Goal: Task Accomplishment & Management: Use online tool/utility

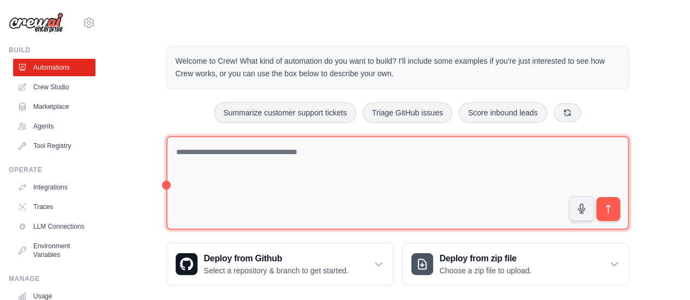
click at [260, 161] on textarea at bounding box center [397, 183] width 462 height 94
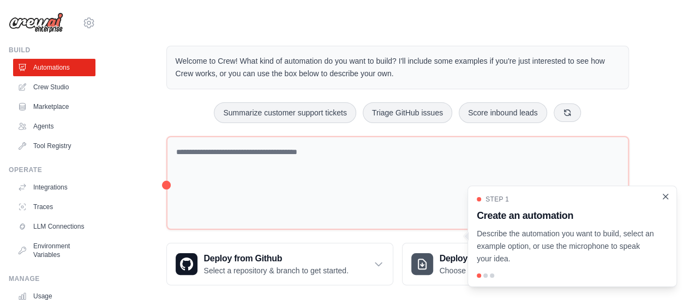
click at [664, 199] on icon "Close walkthrough" at bounding box center [665, 197] width 10 height 10
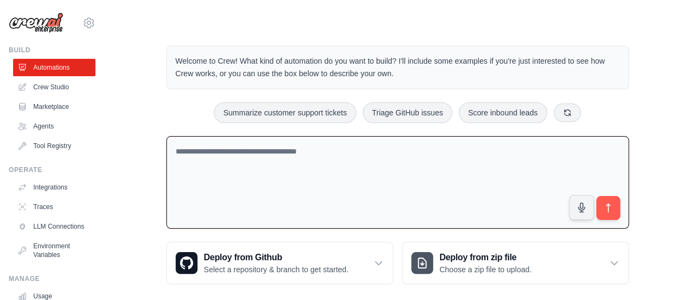
click at [352, 185] on textarea at bounding box center [397, 182] width 462 height 93
click at [287, 150] on textarea "**********" at bounding box center [397, 182] width 462 height 93
click at [363, 150] on textarea "**********" at bounding box center [397, 182] width 462 height 93
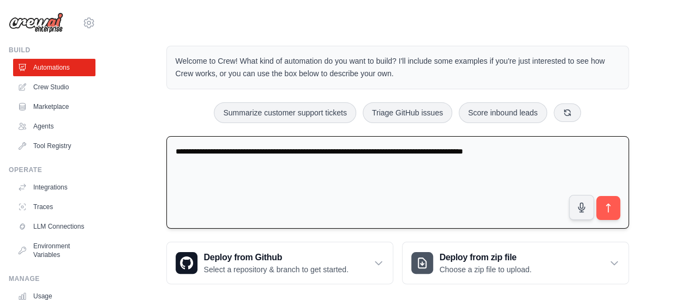
click at [532, 150] on textarea "**********" at bounding box center [397, 182] width 462 height 93
click at [596, 149] on textarea "**********" at bounding box center [397, 182] width 462 height 93
type textarea "**********"
drag, startPoint x: 608, startPoint y: 214, endPoint x: 421, endPoint y: 191, distance: 188.3
click at [421, 191] on div "**********" at bounding box center [397, 185] width 462 height 98
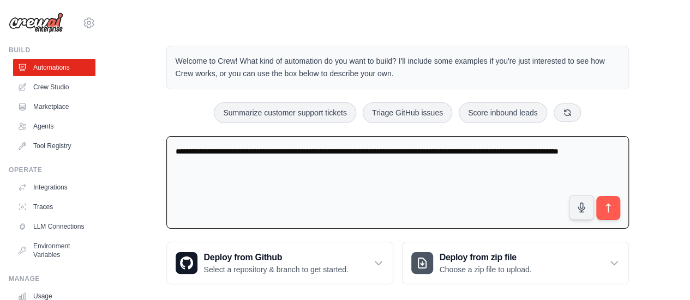
drag, startPoint x: 286, startPoint y: 167, endPoint x: 108, endPoint y: 118, distance: 183.7
click at [108, 118] on div "**********" at bounding box center [397, 165] width 585 height 274
click at [613, 207] on icon "submit" at bounding box center [607, 208] width 11 height 11
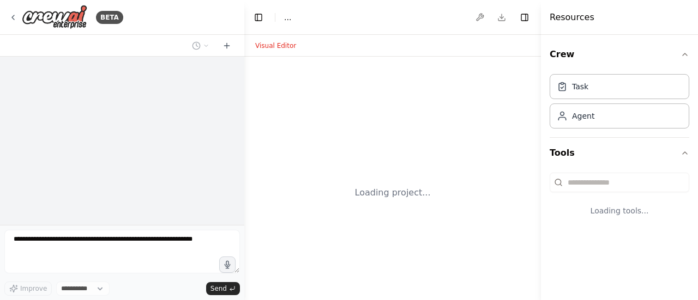
select select "****"
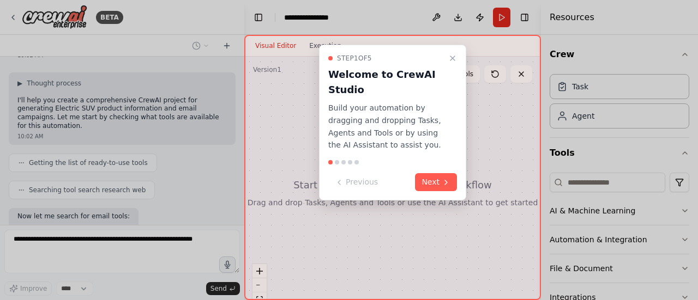
scroll to position [101, 0]
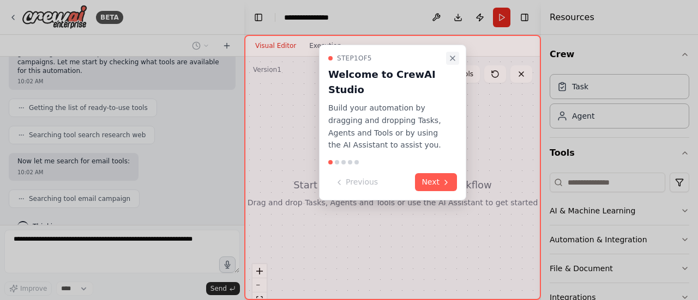
click at [455, 58] on icon "Close walkthrough" at bounding box center [452, 58] width 9 height 9
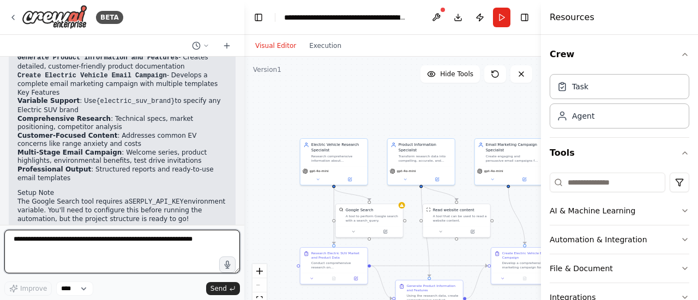
scroll to position [1044, 0]
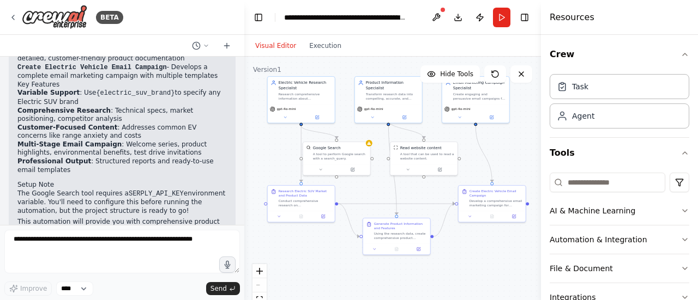
drag, startPoint x: 300, startPoint y: 195, endPoint x: 267, endPoint y: 132, distance: 70.2
click at [267, 132] on div ".deletable-edge-delete-btn { width: 20px; height: 20px; border: 0px solid #ffff…" at bounding box center [392, 193] width 297 height 273
click at [612, 93] on div "Task" at bounding box center [620, 86] width 140 height 25
click at [612, 115] on div "Agent" at bounding box center [620, 115] width 140 height 25
click at [610, 78] on div "Task" at bounding box center [620, 86] width 140 height 25
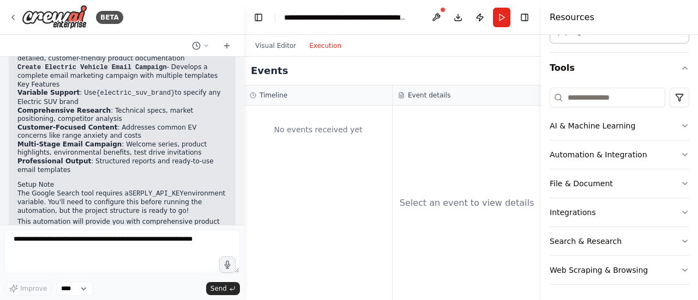
click at [337, 39] on button "Execution" at bounding box center [325, 45] width 45 height 13
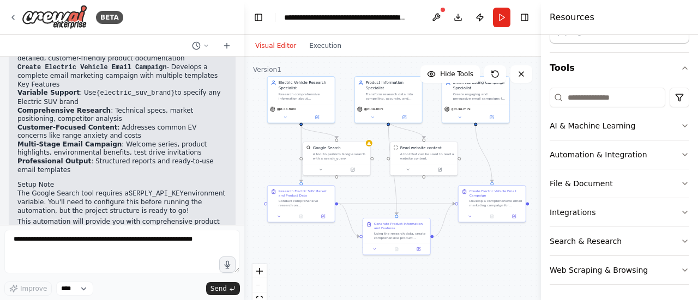
click at [270, 46] on button "Visual Editor" at bounding box center [276, 45] width 54 height 13
click at [456, 15] on button "Download" at bounding box center [457, 18] width 17 height 20
click at [453, 17] on button "Download" at bounding box center [457, 18] width 17 height 20
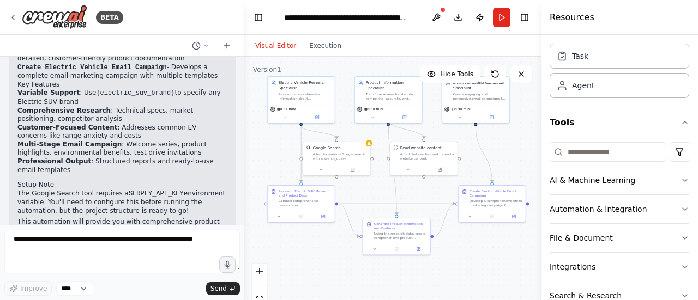
scroll to position [0, 0]
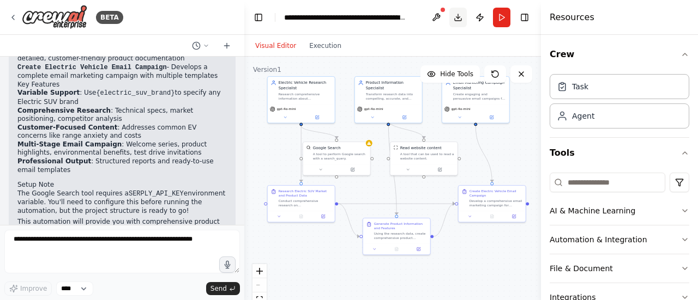
click at [458, 17] on button "Download" at bounding box center [457, 18] width 17 height 20
click at [438, 19] on button at bounding box center [435, 18] width 17 height 20
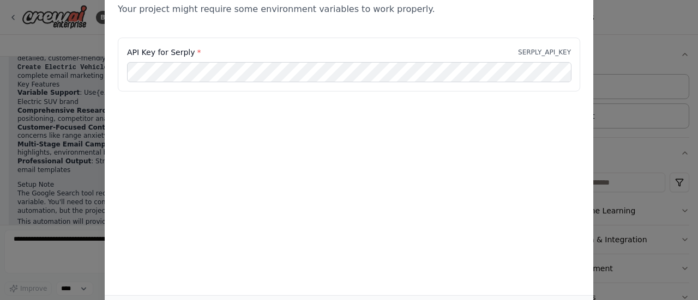
click at [634, 55] on div "Environment configuration Your project might require some environment variables…" at bounding box center [349, 150] width 698 height 300
click at [609, 32] on div "Environment configuration Your project might require some environment variables…" at bounding box center [349, 150] width 698 height 300
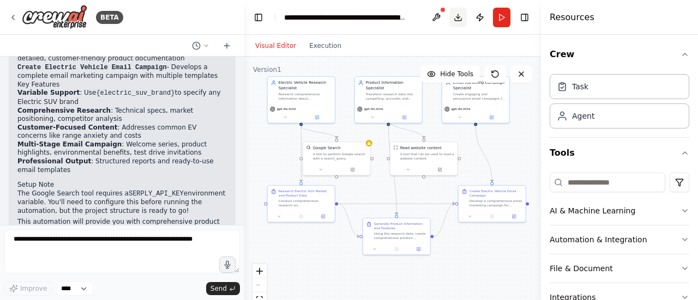
click at [461, 15] on button "Download" at bounding box center [457, 18] width 17 height 20
click at [456, 20] on button "Download" at bounding box center [457, 18] width 17 height 20
click at [457, 18] on button "Download" at bounding box center [457, 18] width 17 height 20
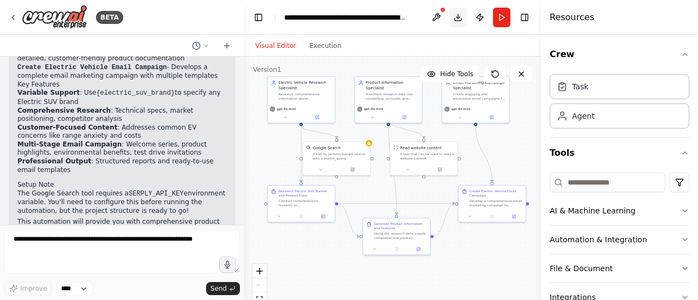
click at [457, 18] on button "Download" at bounding box center [457, 18] width 17 height 20
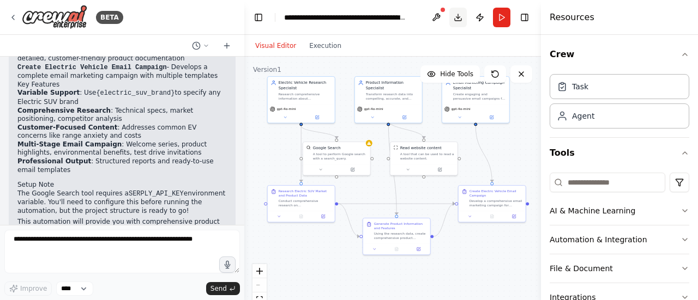
click at [457, 18] on button "Download" at bounding box center [457, 18] width 17 height 20
click at [600, 112] on div "Agent" at bounding box center [620, 115] width 140 height 25
click at [458, 20] on button "Download" at bounding box center [457, 18] width 17 height 20
click at [504, 17] on button "Run" at bounding box center [501, 18] width 17 height 20
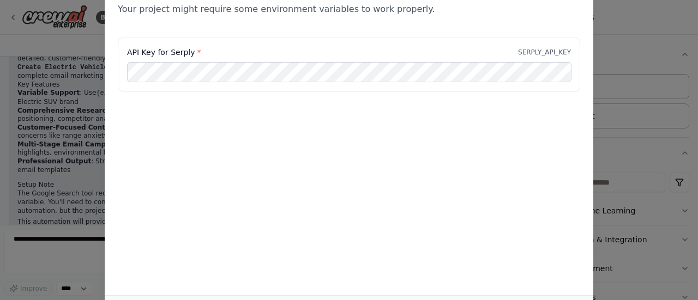
click at [631, 80] on div "Environment configuration Your project might require some environment variables…" at bounding box center [349, 150] width 698 height 300
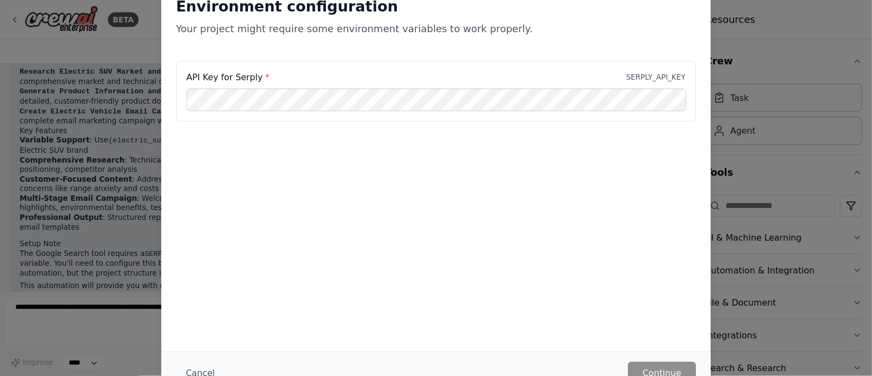
scroll to position [984, 0]
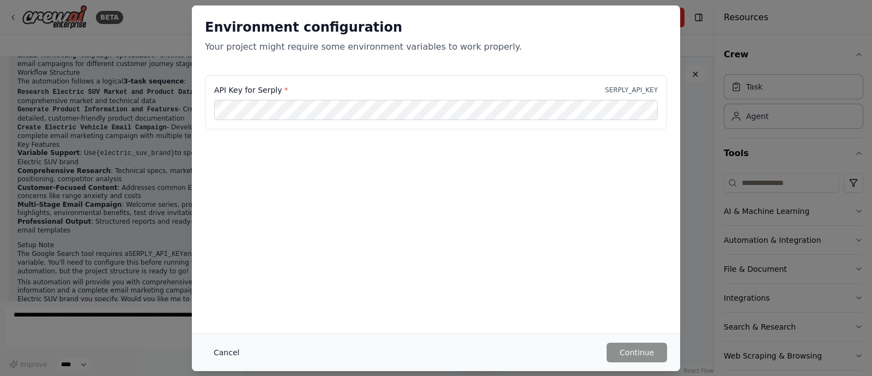
click at [234, 300] on button "Cancel" at bounding box center [226, 352] width 43 height 20
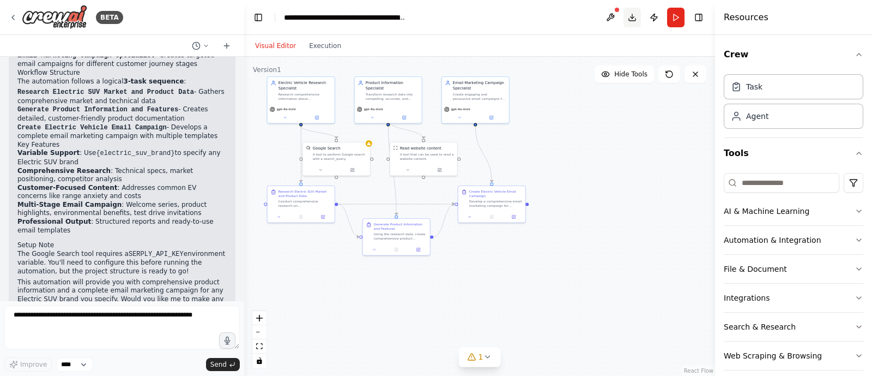
click at [630, 19] on button "Download" at bounding box center [632, 18] width 17 height 20
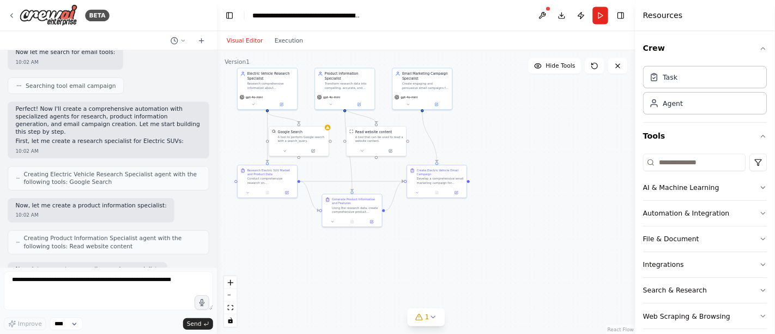
scroll to position [212, 0]
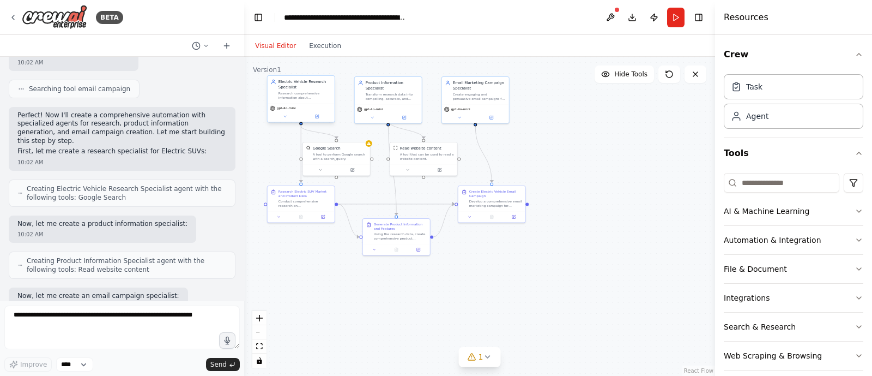
click at [278, 104] on div "gpt-4o-mini" at bounding box center [301, 112] width 67 height 19
click at [286, 99] on div "Research comprehensive information about {electric_suv_brand} Electric SUVs, in…" at bounding box center [305, 95] width 53 height 9
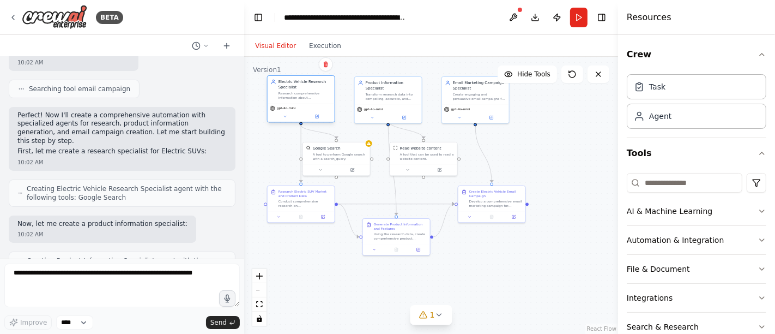
click at [301, 101] on div "Electric Vehicle Research Specialist Research comprehensive information about {…" at bounding box center [301, 89] width 67 height 27
click at [318, 114] on icon at bounding box center [317, 116] width 4 height 4
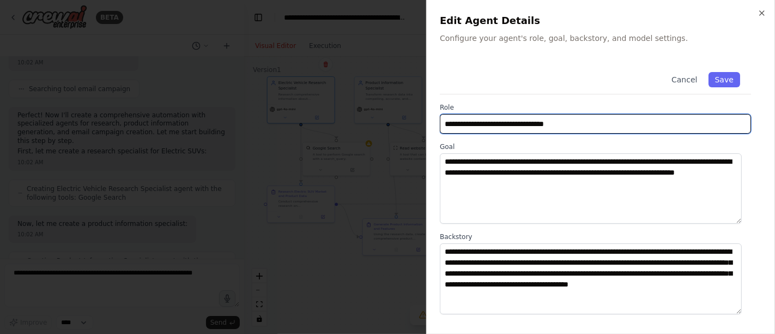
drag, startPoint x: 565, startPoint y: 123, endPoint x: 424, endPoint y: 120, distance: 141.8
click at [424, 120] on body "BETA Generate the project for Electric SUV vehicle product information and its …" at bounding box center [387, 167] width 775 height 334
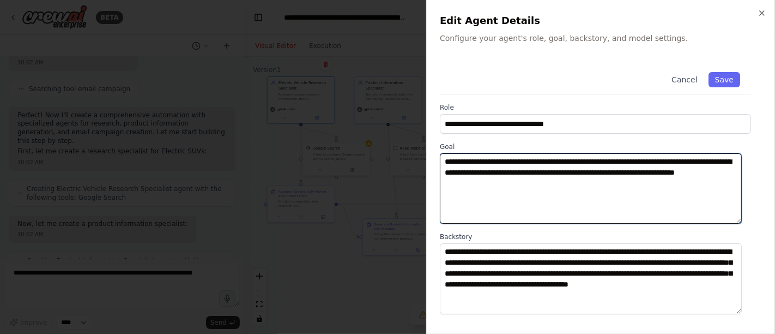
drag, startPoint x: 534, startPoint y: 188, endPoint x: 425, endPoint y: 158, distance: 113.6
click at [425, 158] on body "BETA Generate the project for Electric SUV vehicle product information and its …" at bounding box center [387, 167] width 775 height 334
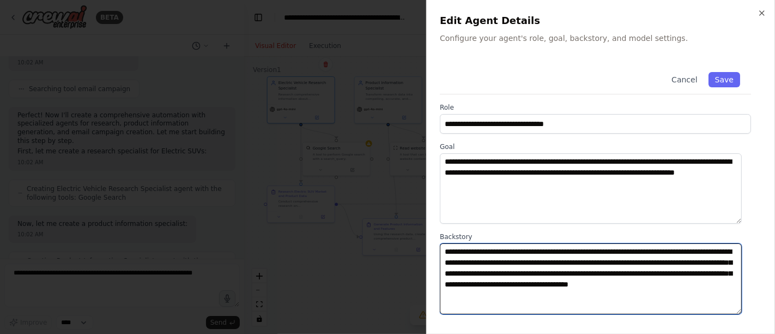
drag, startPoint x: 546, startPoint y: 295, endPoint x: 446, endPoint y: 252, distance: 109.0
click at [446, 252] on textarea "**********" at bounding box center [591, 278] width 302 height 70
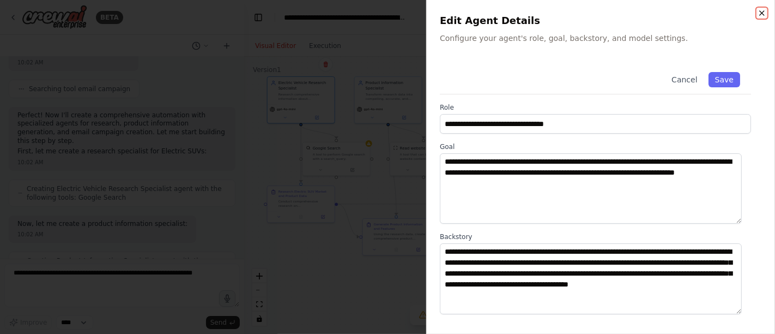
click at [697, 16] on icon "button" at bounding box center [762, 13] width 9 height 9
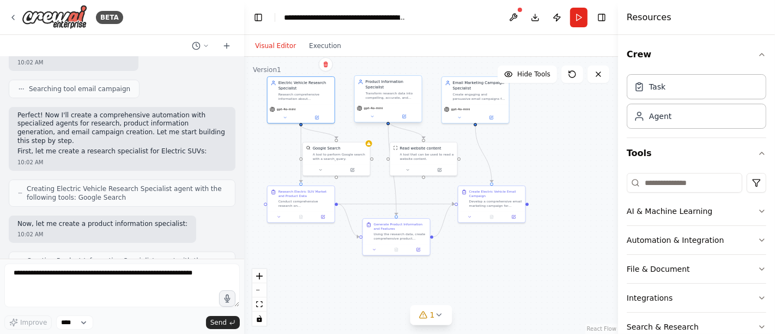
click at [371, 95] on div "Product Information Specialist Transform research data into compelling, accurat…" at bounding box center [388, 89] width 67 height 27
click at [381, 93] on div "Transform research data into compelling, accurate, and detailed product informa…" at bounding box center [392, 95] width 53 height 9
click at [404, 114] on icon at bounding box center [404, 116] width 4 height 4
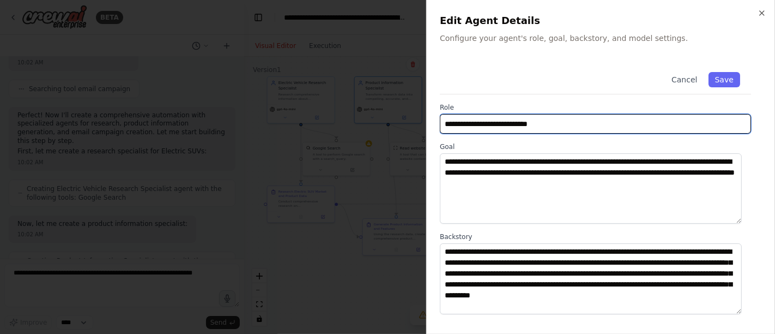
drag, startPoint x: 555, startPoint y: 125, endPoint x: 403, endPoint y: 127, distance: 152.1
click at [403, 127] on body "BETA Generate the project for Electric SUV vehicle product information and its …" at bounding box center [387, 167] width 775 height 334
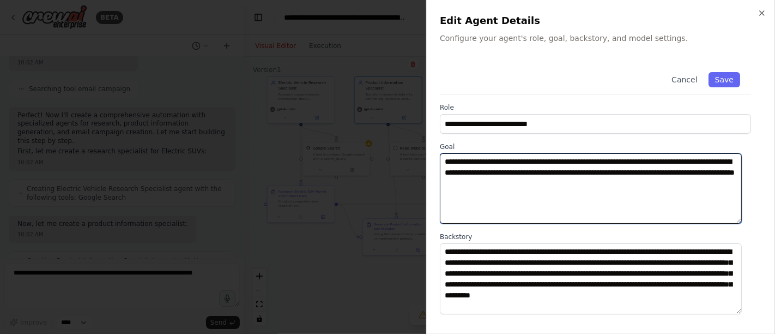
drag, startPoint x: 582, startPoint y: 192, endPoint x: 415, endPoint y: 156, distance: 170.6
click at [415, 156] on body "BETA Generate the project for Electric SUV vehicle product information and its …" at bounding box center [387, 167] width 775 height 334
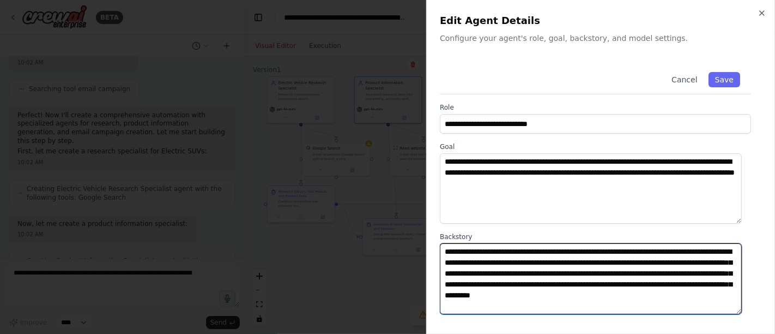
click at [521, 292] on textarea "**********" at bounding box center [591, 278] width 302 height 70
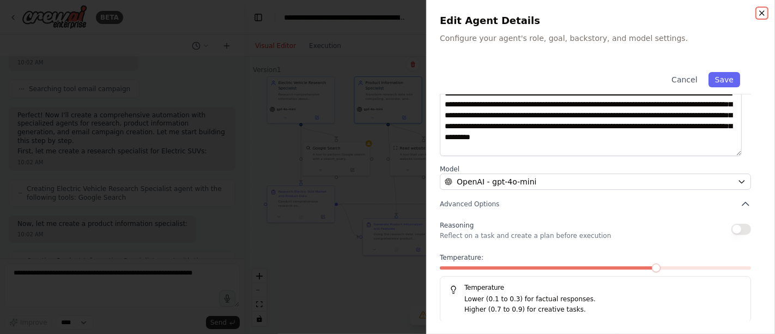
click at [697, 10] on icon "button" at bounding box center [762, 13] width 9 height 9
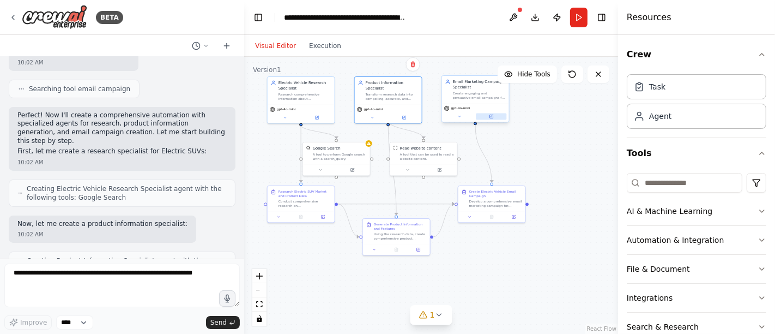
click at [496, 114] on button at bounding box center [491, 116] width 31 height 7
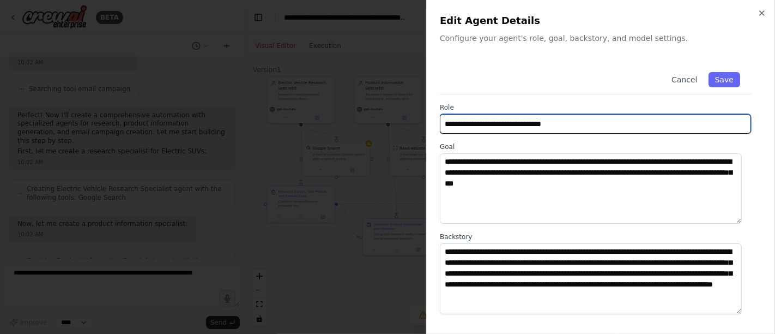
drag, startPoint x: 577, startPoint y: 125, endPoint x: 419, endPoint y: 126, distance: 158.1
click at [419, 126] on body "BETA Generate the project for Electric SUV vehicle product information and its …" at bounding box center [387, 167] width 775 height 334
click at [511, 120] on input "**********" at bounding box center [595, 124] width 311 height 20
drag, startPoint x: 501, startPoint y: 125, endPoint x: 592, endPoint y: 145, distance: 93.3
click at [587, 136] on div "**********" at bounding box center [601, 270] width 322 height 419
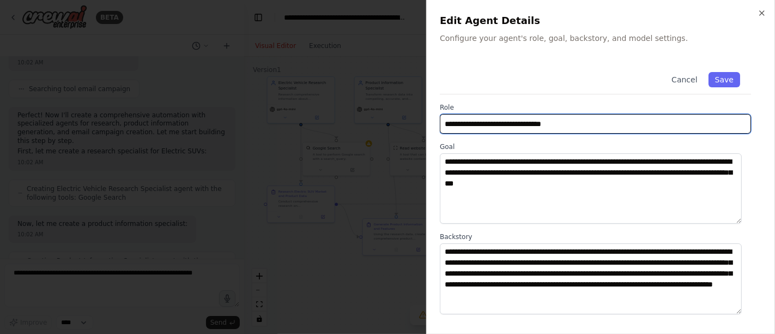
click at [587, 127] on input "**********" at bounding box center [595, 124] width 311 height 20
drag, startPoint x: 584, startPoint y: 125, endPoint x: 407, endPoint y: 122, distance: 177.2
click at [407, 122] on body "BETA Generate the project for Electric SUV vehicle product information and its …" at bounding box center [387, 167] width 775 height 334
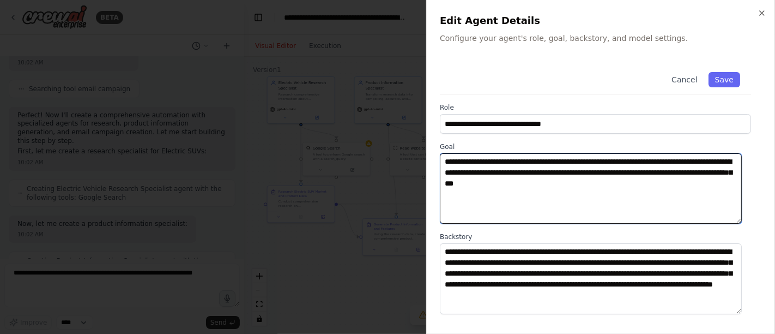
drag, startPoint x: 653, startPoint y: 186, endPoint x: 437, endPoint y: 154, distance: 218.3
click at [437, 154] on div "**********" at bounding box center [600, 167] width 349 height 334
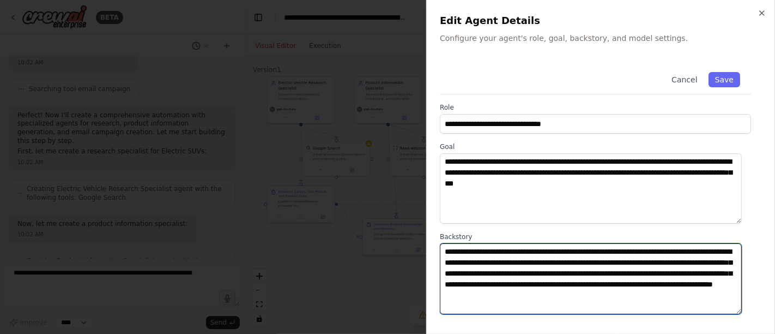
click at [506, 287] on textarea "**********" at bounding box center [591, 278] width 302 height 70
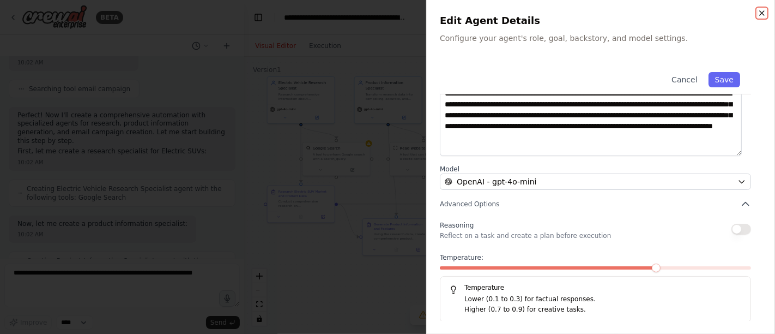
click at [697, 13] on icon "button" at bounding box center [762, 13] width 4 height 4
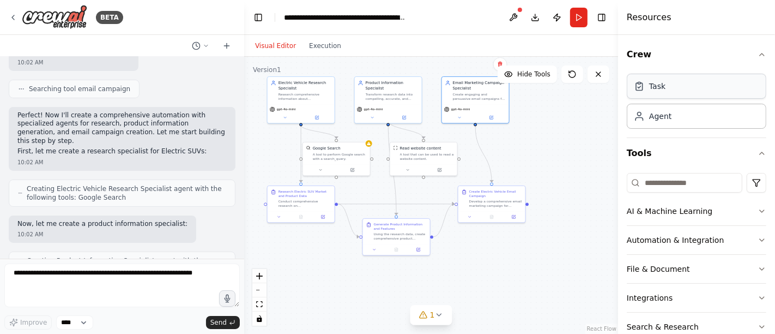
click at [685, 91] on div "Task" at bounding box center [697, 86] width 140 height 25
click at [668, 91] on div "Task" at bounding box center [697, 86] width 140 height 25
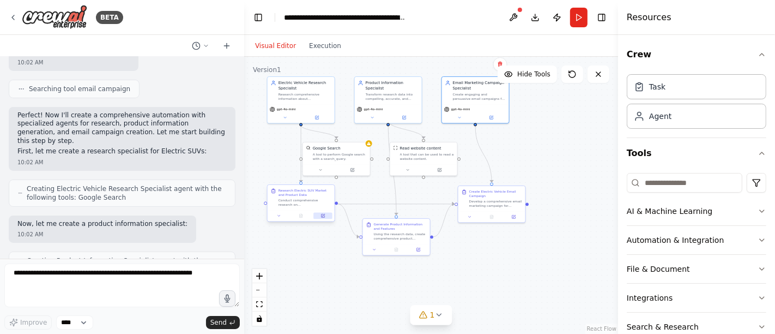
click at [322, 218] on button at bounding box center [322, 215] width 19 height 7
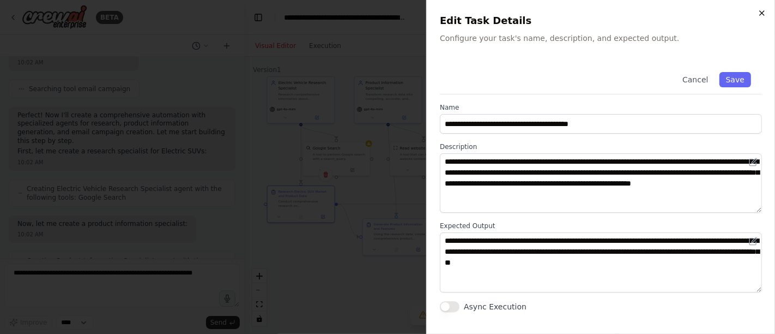
click at [697, 16] on icon "button" at bounding box center [762, 13] width 9 height 9
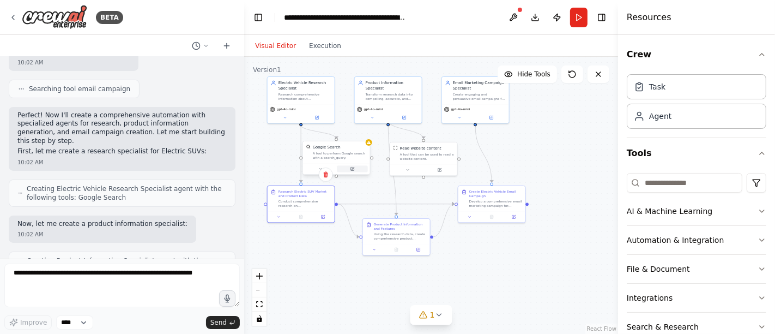
click at [352, 170] on icon at bounding box center [352, 168] width 4 height 4
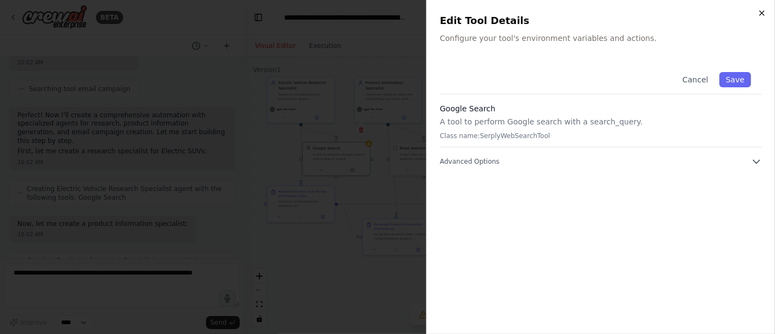
click at [697, 13] on icon "button" at bounding box center [762, 13] width 9 height 9
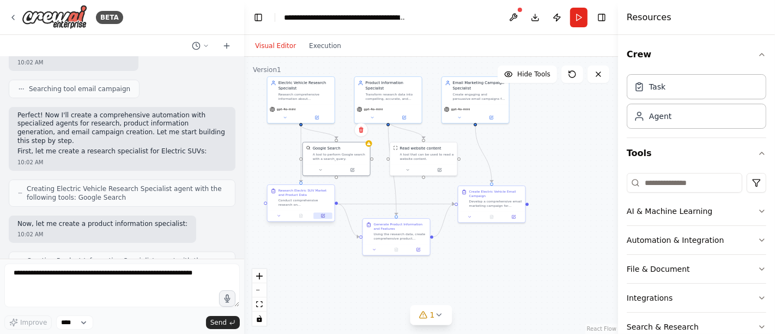
click at [324, 216] on icon at bounding box center [323, 215] width 3 height 3
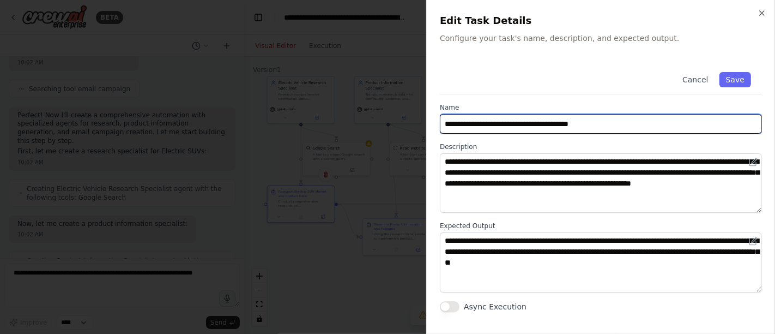
drag, startPoint x: 629, startPoint y: 131, endPoint x: 396, endPoint y: 119, distance: 232.6
click at [396, 119] on body "BETA Generate the project for Electric SUV vehicle product information and its …" at bounding box center [387, 167] width 775 height 334
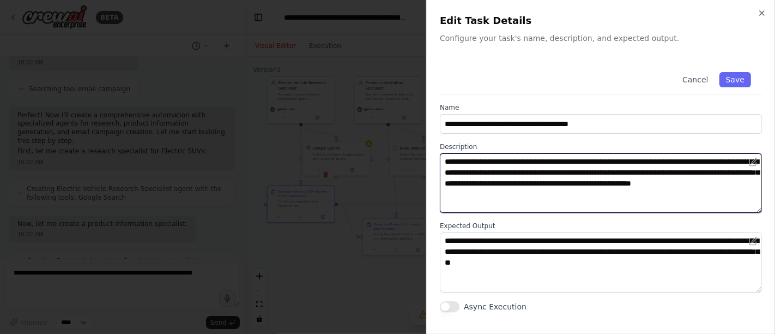
drag, startPoint x: 558, startPoint y: 194, endPoint x: 438, endPoint y: 153, distance: 126.5
click at [438, 153] on div "**********" at bounding box center [600, 167] width 349 height 334
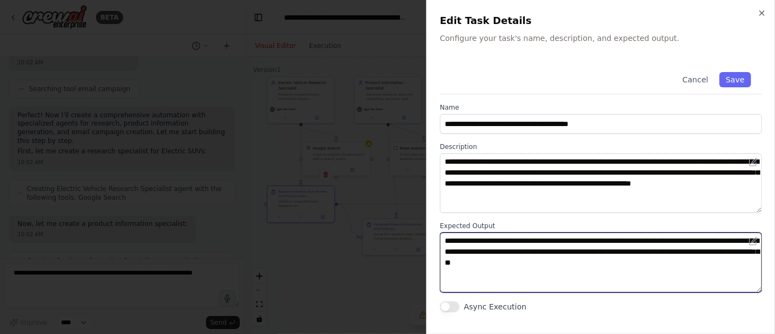
drag, startPoint x: 629, startPoint y: 266, endPoint x: 386, endPoint y: 233, distance: 244.9
click at [386, 233] on body "BETA Generate the project for Electric SUV vehicle product information and its …" at bounding box center [387, 167] width 775 height 334
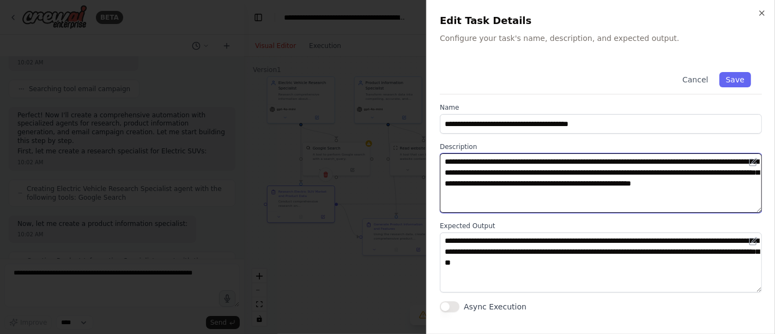
drag, startPoint x: 572, startPoint y: 198, endPoint x: 428, endPoint y: 156, distance: 150.6
click at [428, 156] on div "**********" at bounding box center [600, 167] width 349 height 334
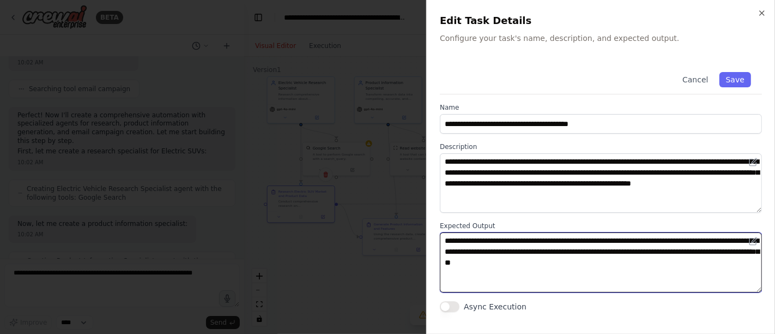
drag, startPoint x: 637, startPoint y: 270, endPoint x: 358, endPoint y: 209, distance: 285.2
click at [358, 209] on body "BETA Generate the project for Electric SUV vehicle product information and its …" at bounding box center [387, 167] width 775 height 334
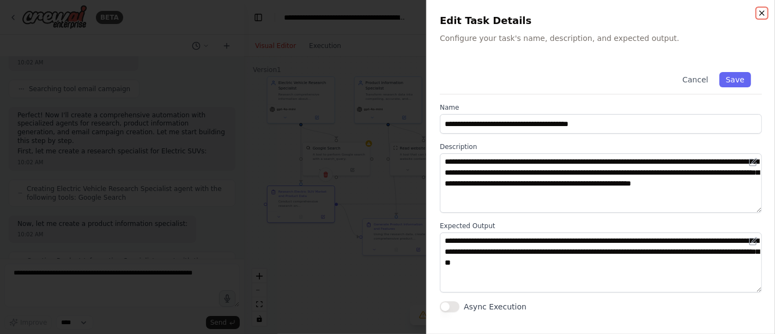
click at [697, 14] on icon "button" at bounding box center [762, 13] width 9 height 9
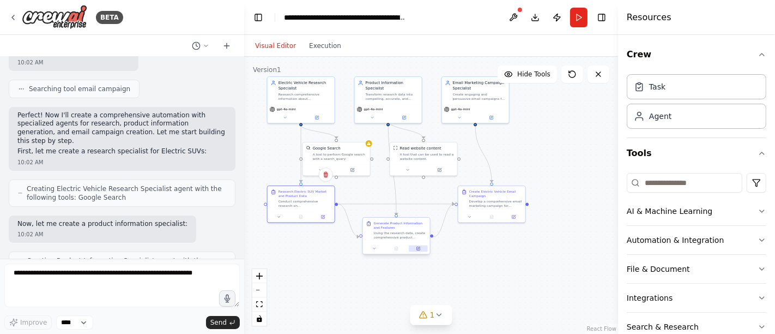
click at [422, 247] on button at bounding box center [418, 248] width 19 height 7
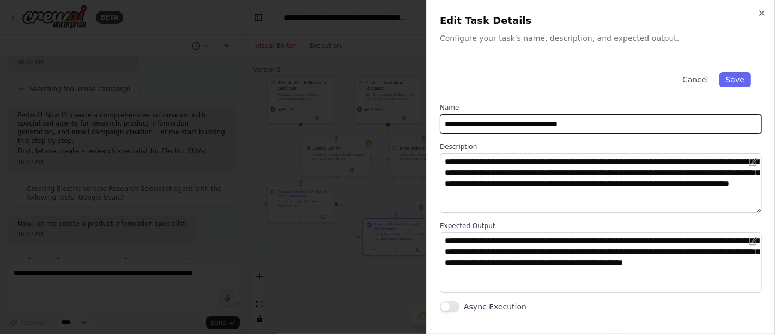
click at [615, 127] on input "**********" at bounding box center [601, 124] width 322 height 20
drag, startPoint x: 478, startPoint y: 124, endPoint x: 545, endPoint y: 122, distance: 67.1
click at [545, 122] on input "**********" at bounding box center [601, 124] width 322 height 20
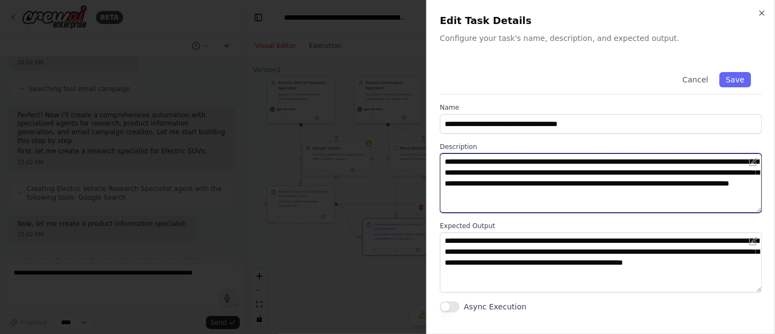
drag, startPoint x: 664, startPoint y: 196, endPoint x: 411, endPoint y: 159, distance: 255.6
click at [411, 159] on body "BETA Generate the project for Electric SUV vehicle product information and its …" at bounding box center [387, 167] width 775 height 334
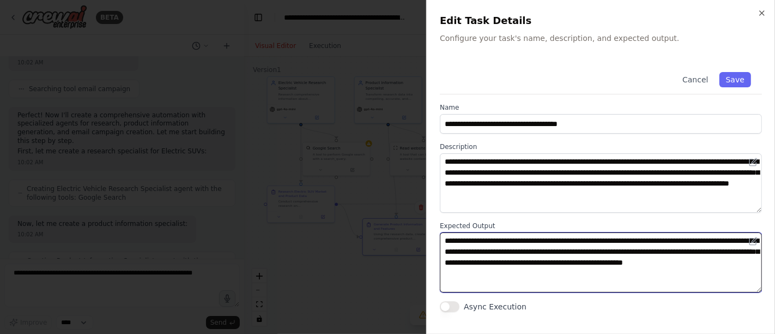
drag, startPoint x: 572, startPoint y: 274, endPoint x: 413, endPoint y: 222, distance: 167.6
click at [413, 222] on body "BETA Generate the project for Electric SUV vehicle product information and its …" at bounding box center [387, 167] width 775 height 334
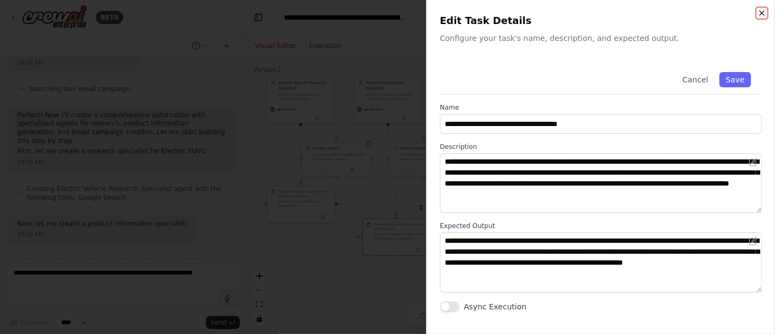
click at [697, 14] on icon "button" at bounding box center [762, 13] width 4 height 4
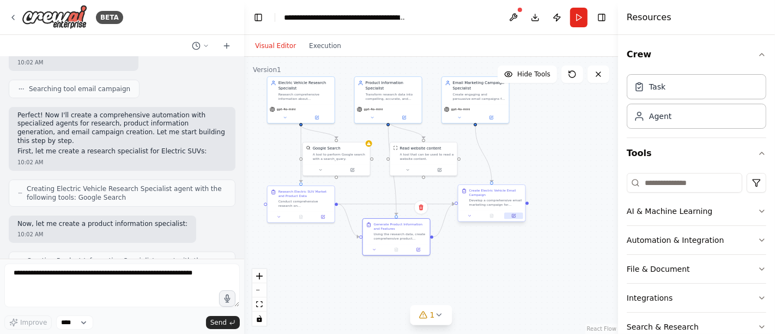
click at [515, 217] on icon at bounding box center [514, 215] width 4 height 4
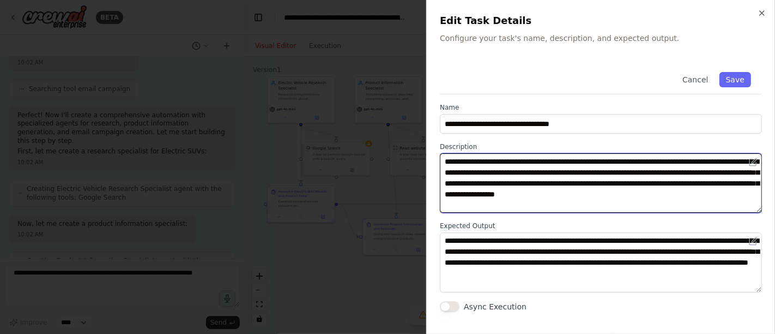
drag, startPoint x: 520, startPoint y: 205, endPoint x: 436, endPoint y: 159, distance: 95.6
click at [436, 159] on div "**********" at bounding box center [600, 167] width 349 height 334
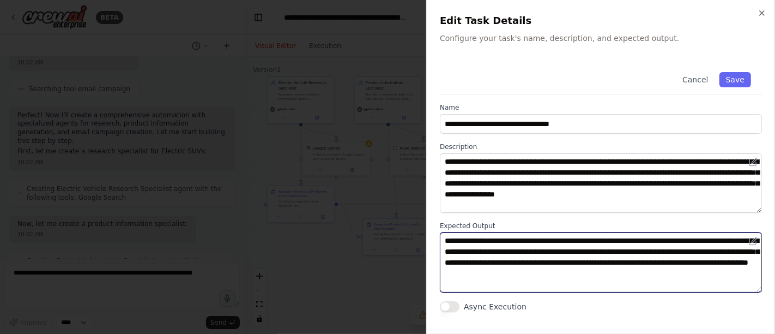
drag, startPoint x: 710, startPoint y: 277, endPoint x: 408, endPoint y: 218, distance: 307.7
click at [408, 218] on body "BETA Generate the project for Electric SUV vehicle product information and its …" at bounding box center [387, 167] width 775 height 334
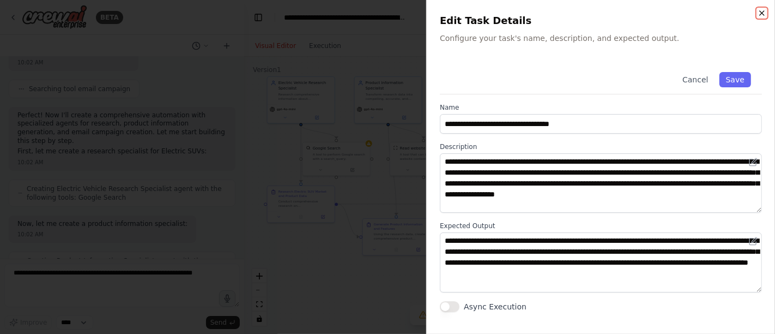
click at [697, 17] on icon "button" at bounding box center [762, 13] width 9 height 9
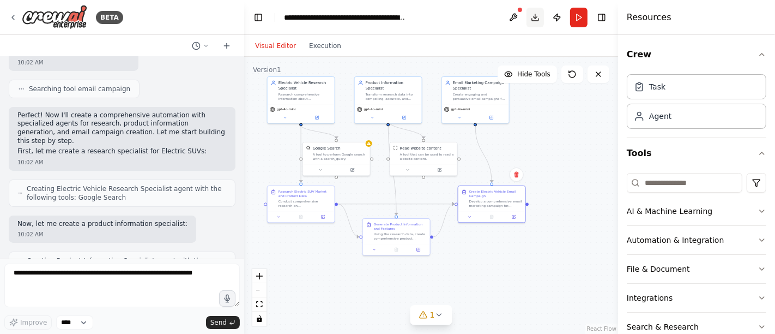
click at [531, 16] on button "Download" at bounding box center [535, 18] width 17 height 20
click at [533, 16] on button "Download" at bounding box center [535, 18] width 17 height 20
click at [554, 18] on button "Publish" at bounding box center [556, 18] width 17 height 20
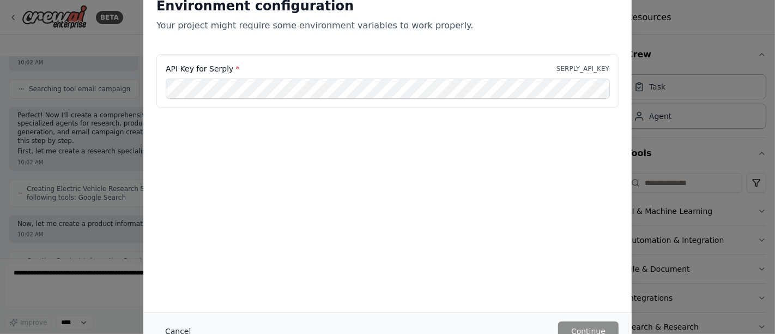
click at [182, 300] on button "Cancel" at bounding box center [177, 331] width 43 height 20
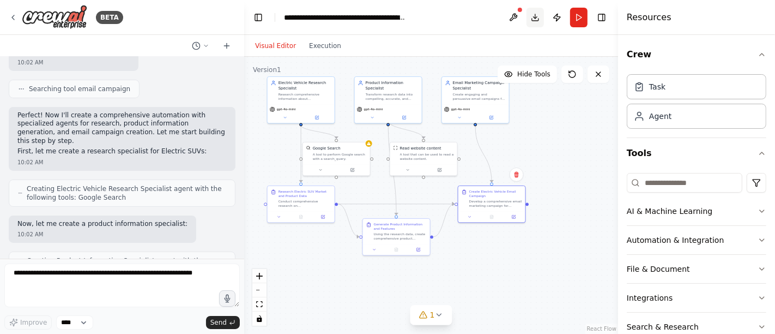
click at [534, 19] on button "Download" at bounding box center [535, 18] width 17 height 20
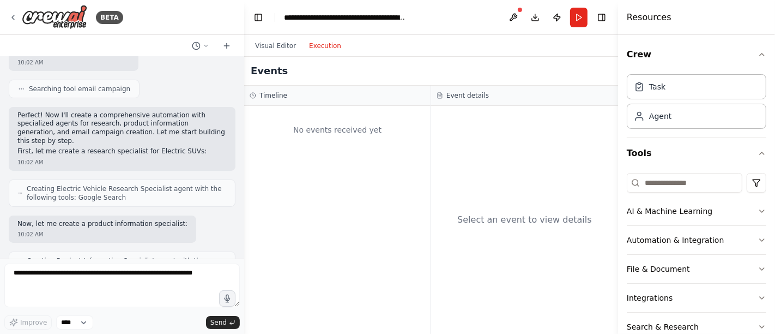
click at [313, 46] on button "Execution" at bounding box center [325, 45] width 45 height 13
click at [536, 20] on button "Download" at bounding box center [535, 18] width 17 height 20
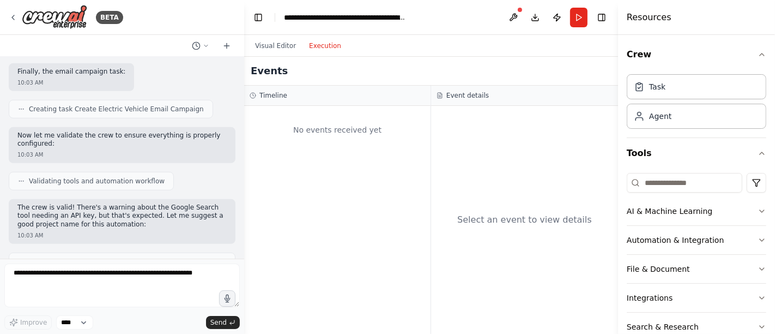
scroll to position [1012, 0]
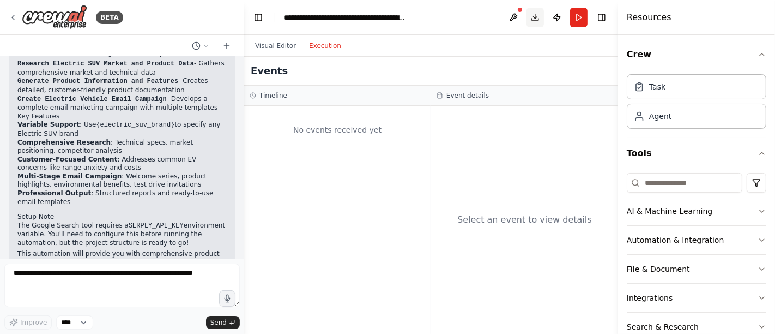
click at [531, 18] on button "Download" at bounding box center [535, 18] width 17 height 20
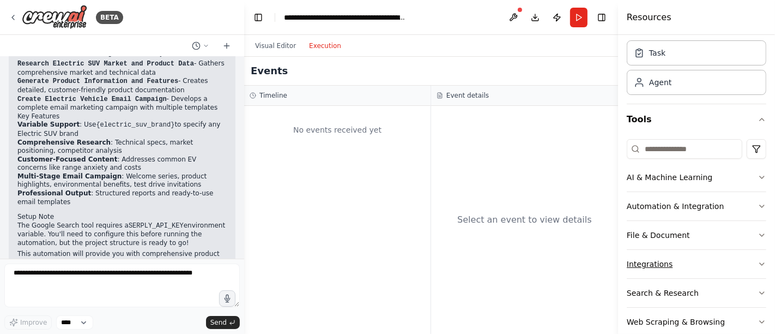
scroll to position [51, 0]
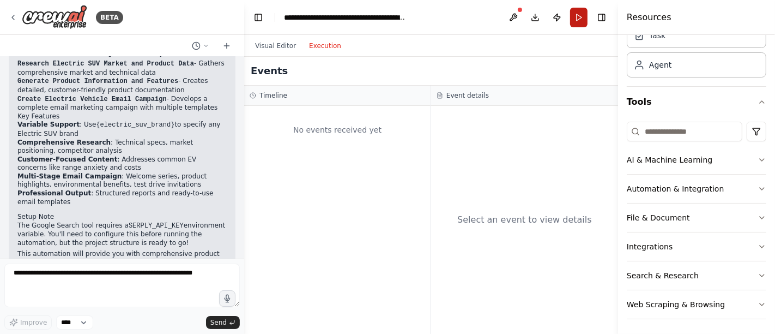
click at [582, 21] on button "Run" at bounding box center [578, 18] width 17 height 20
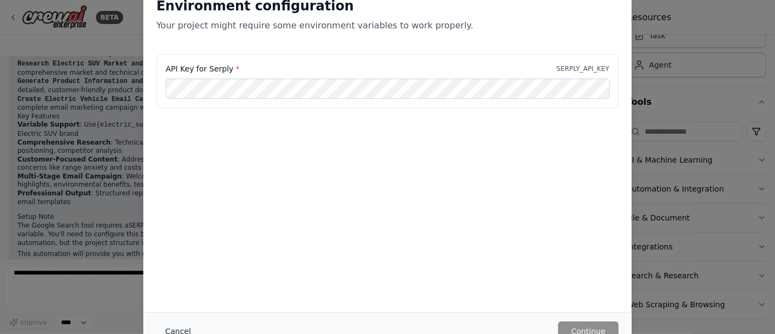
click at [186, 300] on button "Cancel" at bounding box center [177, 331] width 43 height 20
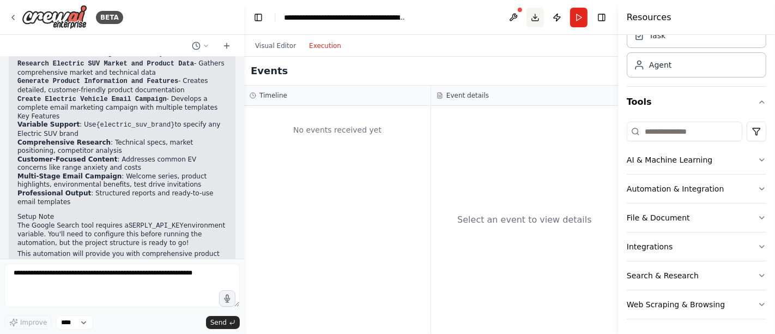
click at [529, 16] on button "Download" at bounding box center [535, 18] width 17 height 20
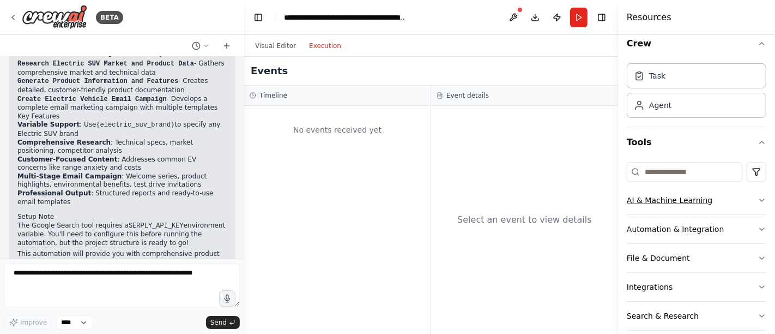
scroll to position [0, 0]
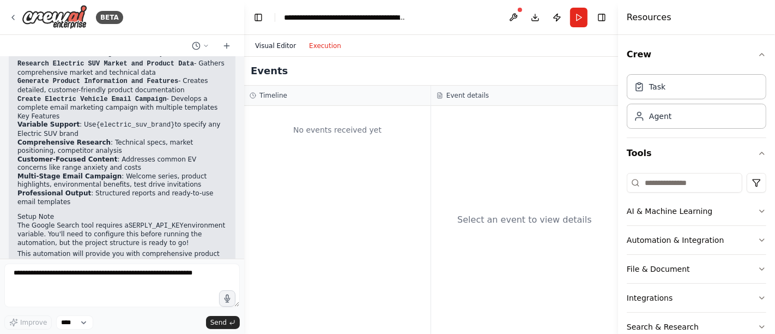
click at [287, 46] on button "Visual Editor" at bounding box center [276, 45] width 54 height 13
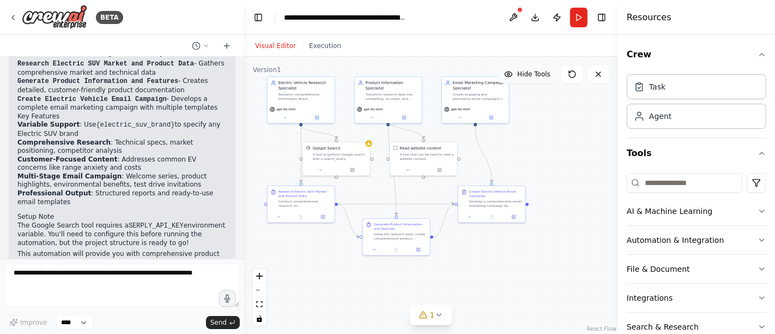
click at [544, 76] on span "Hide Tools" at bounding box center [533, 74] width 33 height 9
click at [544, 76] on span "Show Tools" at bounding box center [533, 74] width 36 height 9
click at [437, 300] on button "1" at bounding box center [432, 315] width 42 height 20
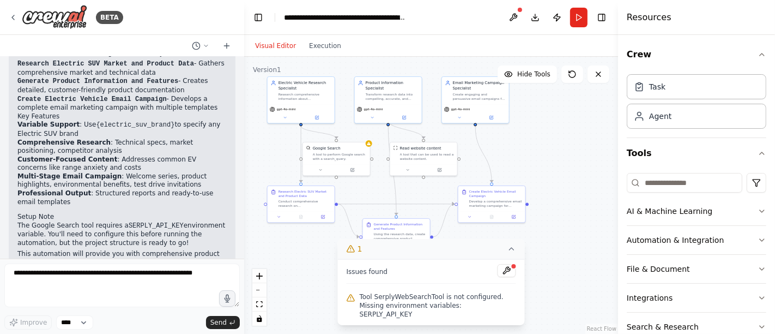
click at [509, 253] on icon at bounding box center [512, 248] width 9 height 9
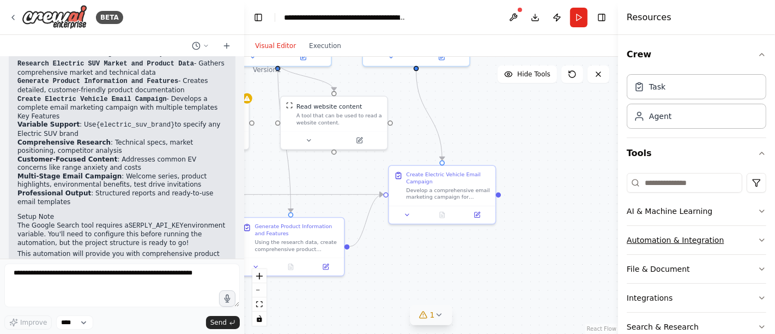
scroll to position [51, 0]
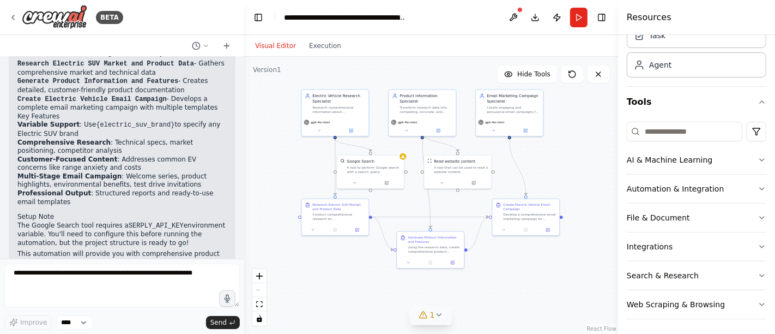
drag, startPoint x: 382, startPoint y: 301, endPoint x: 439, endPoint y: 298, distance: 57.9
click at [439, 298] on div ".deletable-edge-delete-btn { width: 20px; height: 20px; border: 0px solid #ffff…" at bounding box center [431, 195] width 374 height 277
click at [321, 131] on icon at bounding box center [319, 129] width 4 height 4
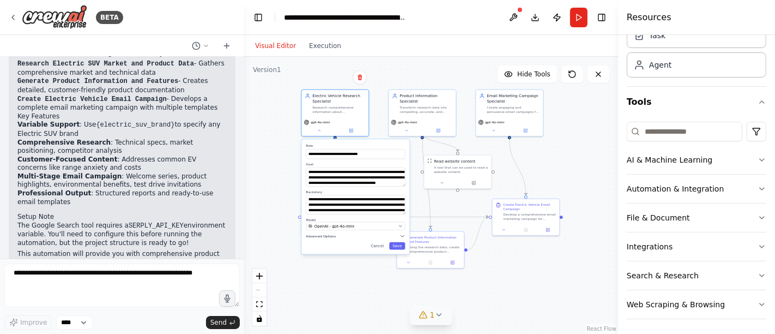
click at [321, 234] on span "Advanced Options" at bounding box center [321, 236] width 30 height 4
click at [398, 245] on button "Save" at bounding box center [397, 246] width 16 height 8
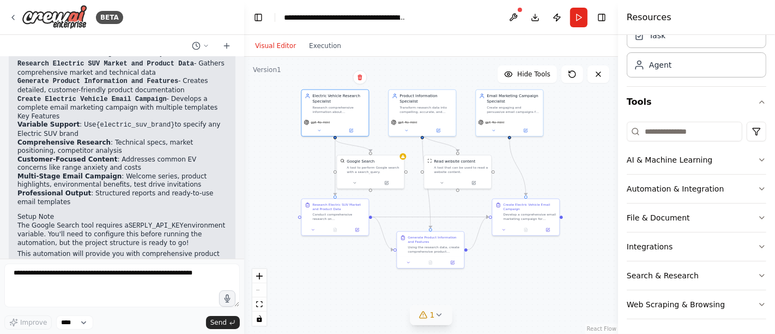
drag, startPoint x: 343, startPoint y: 111, endPoint x: 438, endPoint y: 11, distance: 137.7
click at [438, 11] on header "**********" at bounding box center [431, 17] width 374 height 35
click at [533, 16] on button "Download" at bounding box center [535, 18] width 17 height 20
click at [535, 16] on button "Download" at bounding box center [535, 18] width 17 height 20
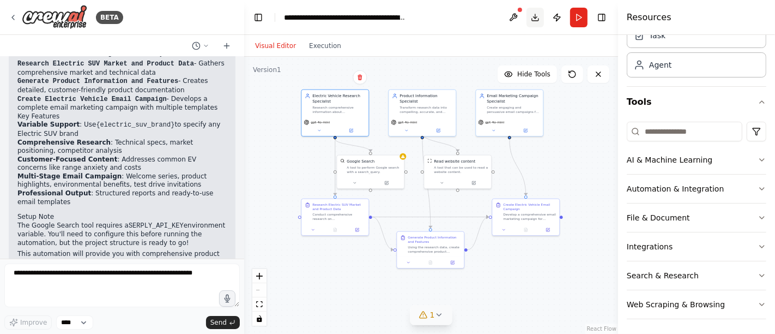
click at [535, 16] on button "Download" at bounding box center [535, 18] width 17 height 20
click at [685, 218] on button "File & Document" at bounding box center [697, 217] width 140 height 28
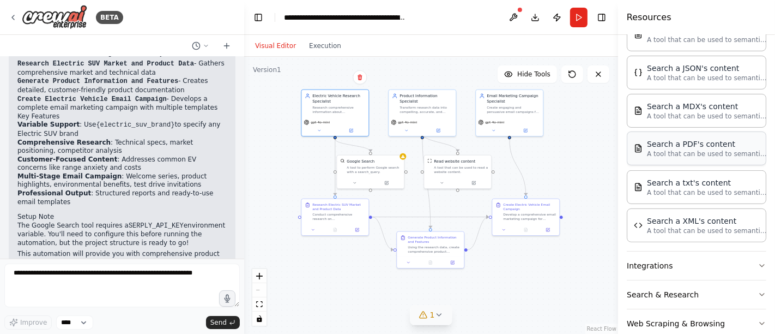
scroll to position [325, 0]
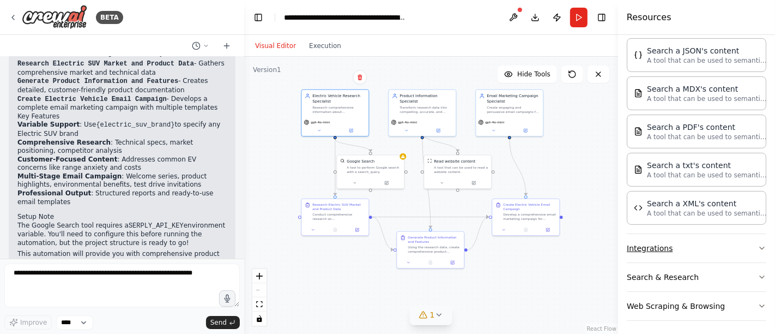
click at [687, 244] on button "Integrations" at bounding box center [697, 248] width 140 height 28
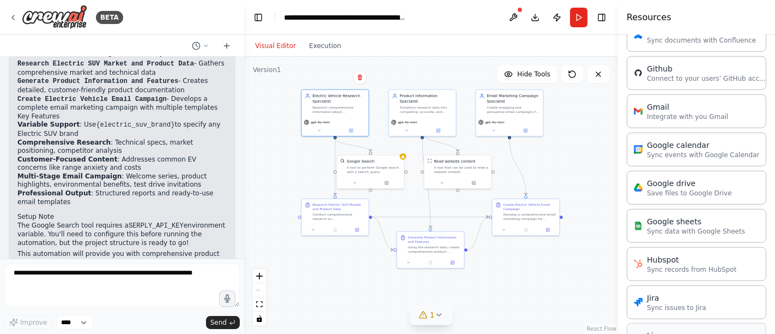
scroll to position [1053, 0]
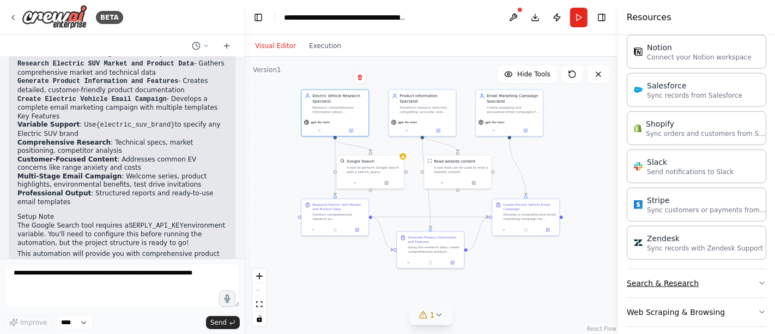
click at [685, 270] on button "Search & Research" at bounding box center [697, 283] width 140 height 28
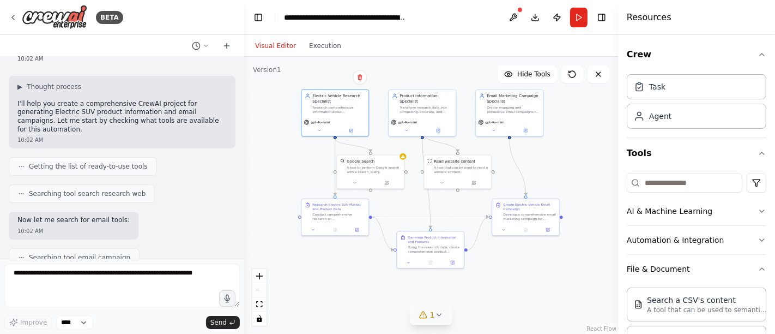
scroll to position [0, 0]
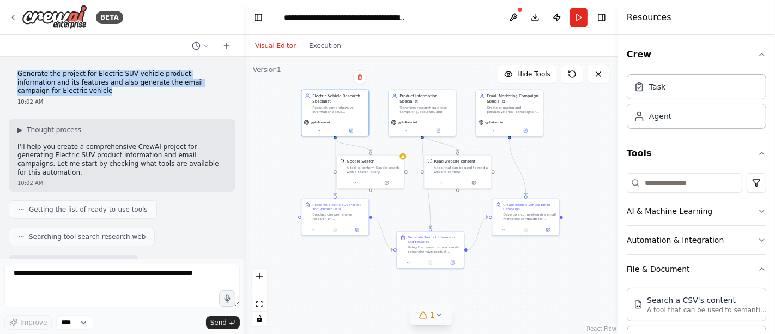
drag, startPoint x: 17, startPoint y: 75, endPoint x: 215, endPoint y: 81, distance: 197.5
click at [215, 81] on p "Generate the project for Electric SUV vehicle product information and its featu…" at bounding box center [121, 83] width 209 height 26
copy p "Generate the project for Electric SUV vehicle product information and its featu…"
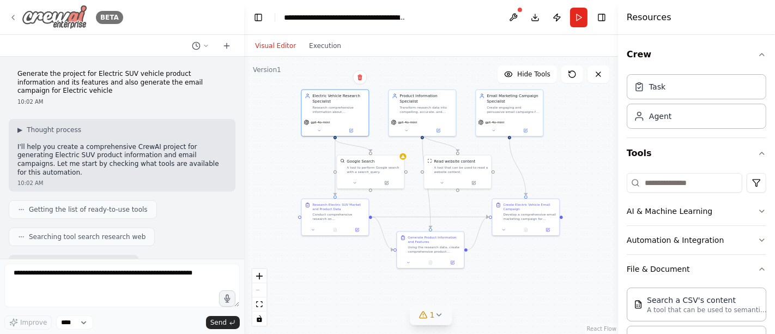
click at [19, 18] on div "BETA" at bounding box center [66, 17] width 114 height 25
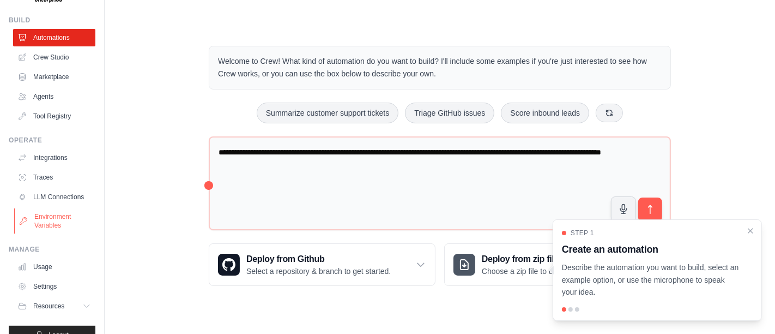
scroll to position [57, 0]
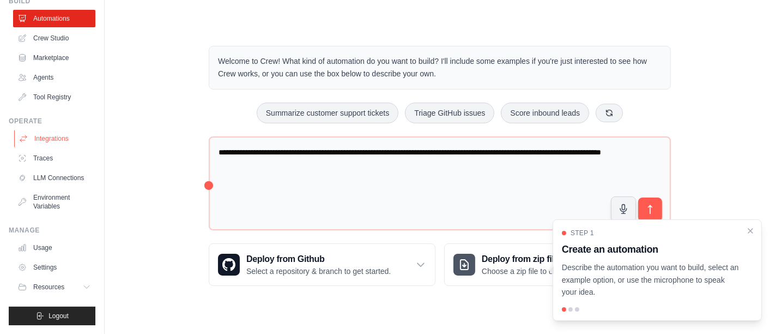
click at [44, 130] on link "Integrations" at bounding box center [55, 138] width 82 height 17
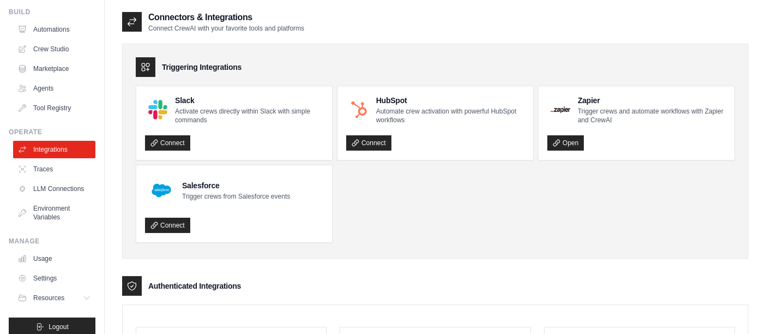
scroll to position [57, 0]
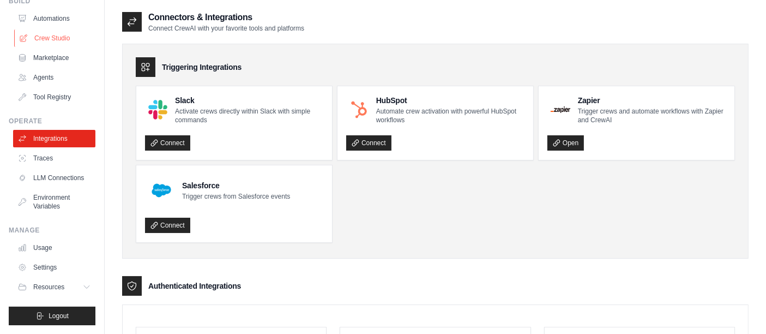
click at [56, 30] on link "Crew Studio" at bounding box center [55, 37] width 82 height 17
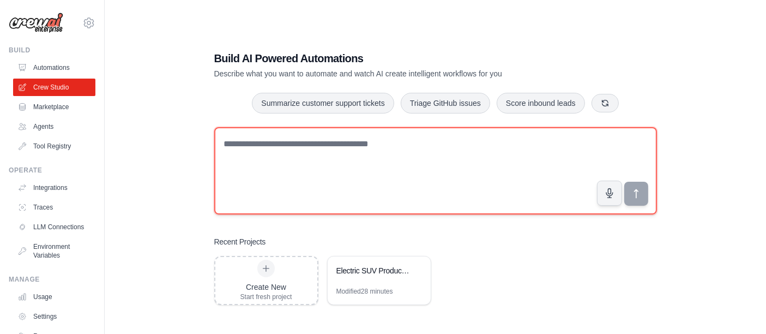
click at [340, 176] on textarea at bounding box center [435, 170] width 443 height 87
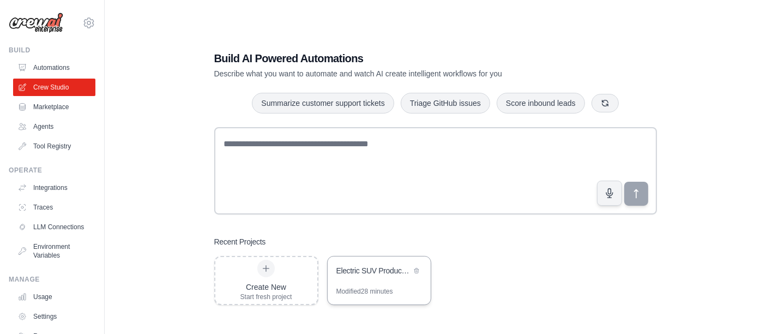
click at [378, 270] on div "Electric SUV Product Information & Email Campaign Generator" at bounding box center [373, 270] width 75 height 11
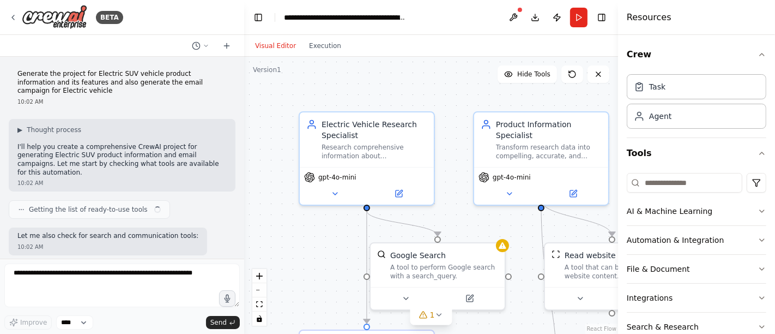
scroll to position [1058, 0]
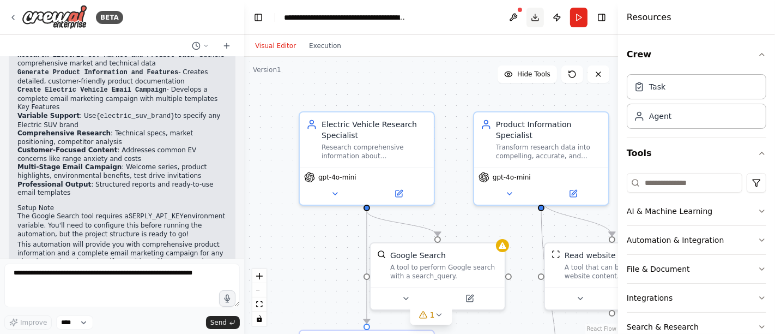
click at [534, 19] on button "Download" at bounding box center [535, 18] width 17 height 20
